Goal: Find contact information: Find contact information

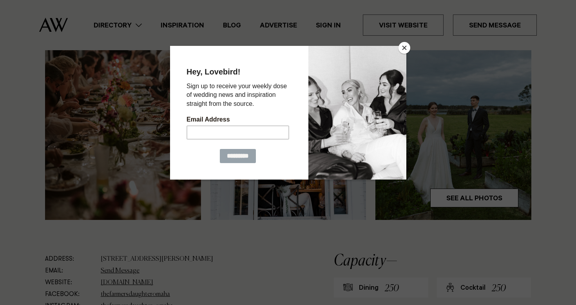
scroll to position [322, 0]
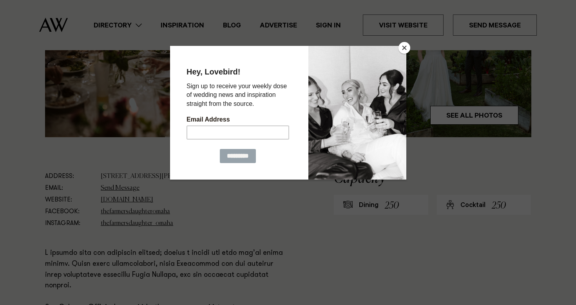
click at [406, 48] on button "Close" at bounding box center [405, 48] width 12 height 12
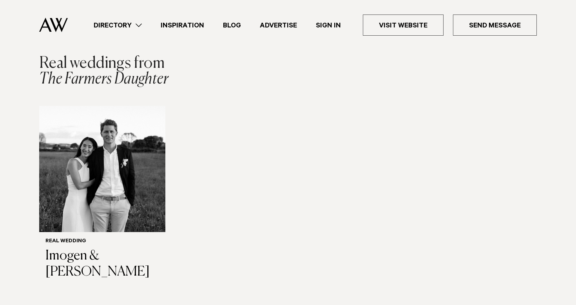
scroll to position [803, 0]
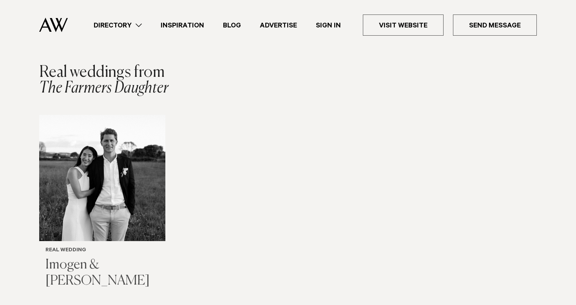
click at [109, 189] on img "1 / 1" at bounding box center [102, 178] width 126 height 126
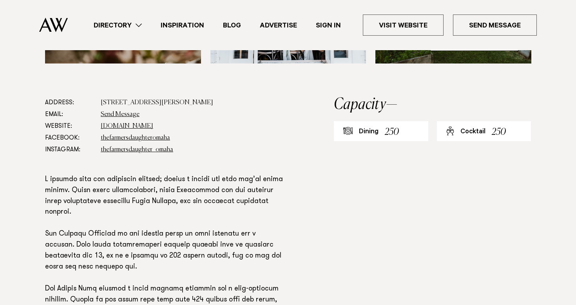
scroll to position [395, 0]
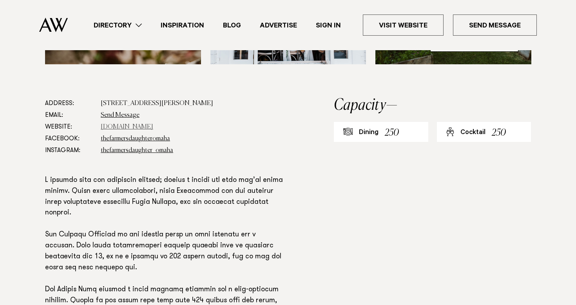
click at [132, 127] on link "thefarmersdaughteromaha.co.nz" at bounding box center [127, 127] width 53 height 6
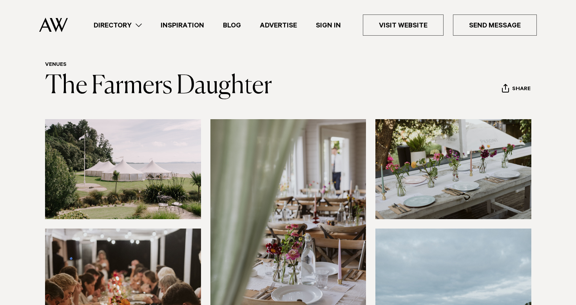
scroll to position [1, 0]
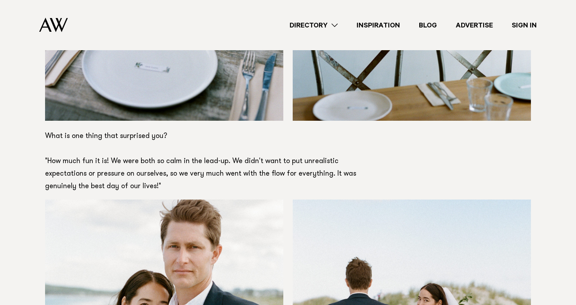
scroll to position [3634, 0]
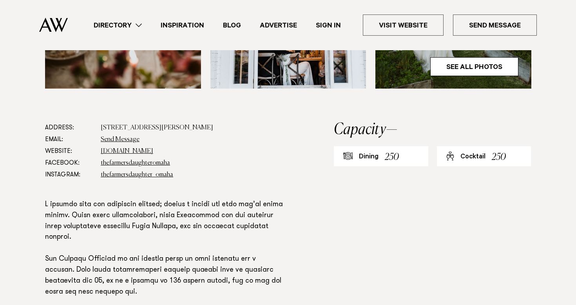
scroll to position [370, 0]
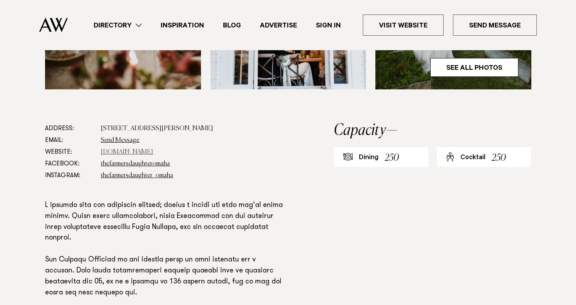
click at [138, 153] on link "thefarmersdaughteromaha.co.nz" at bounding box center [127, 152] width 53 height 6
